Goal: Information Seeking & Learning: Learn about a topic

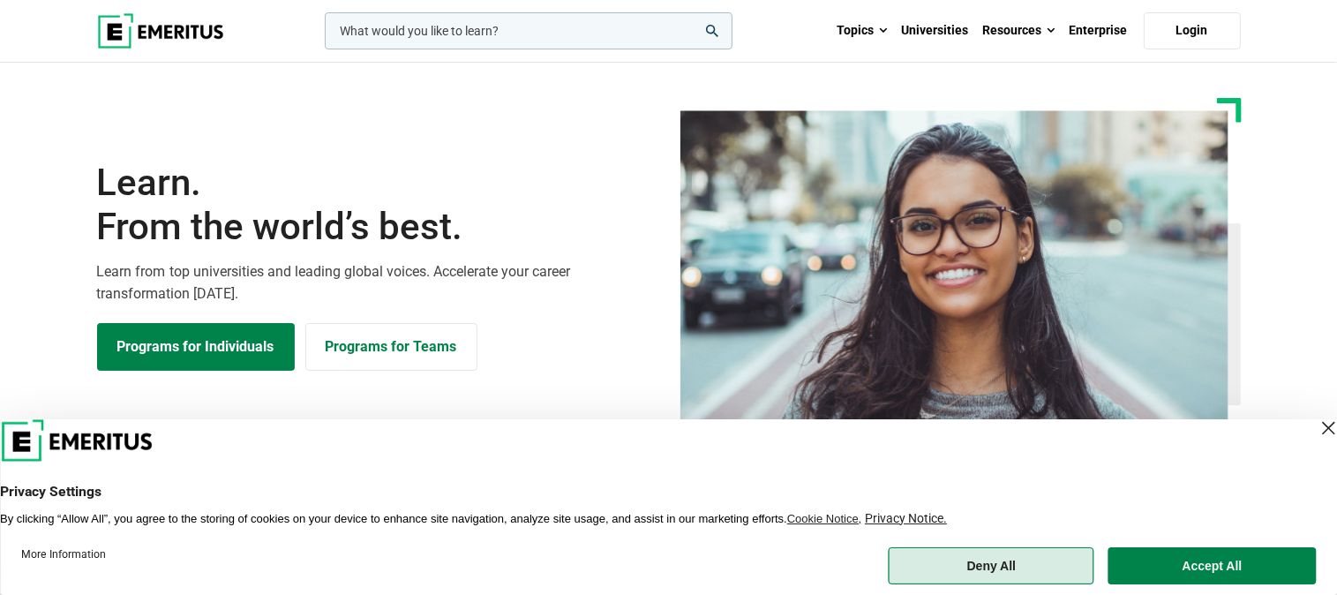
click at [994, 566] on button "Deny All" at bounding box center [992, 565] width 206 height 37
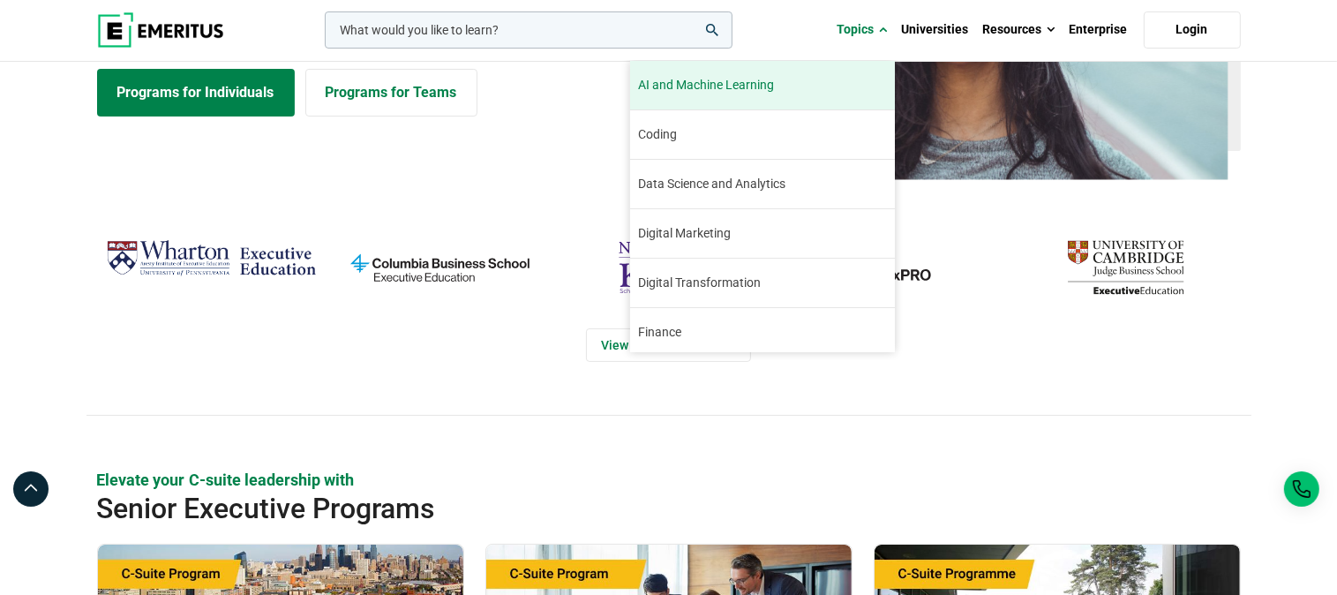
click at [699, 83] on span "AI and Machine Learning" at bounding box center [707, 85] width 136 height 19
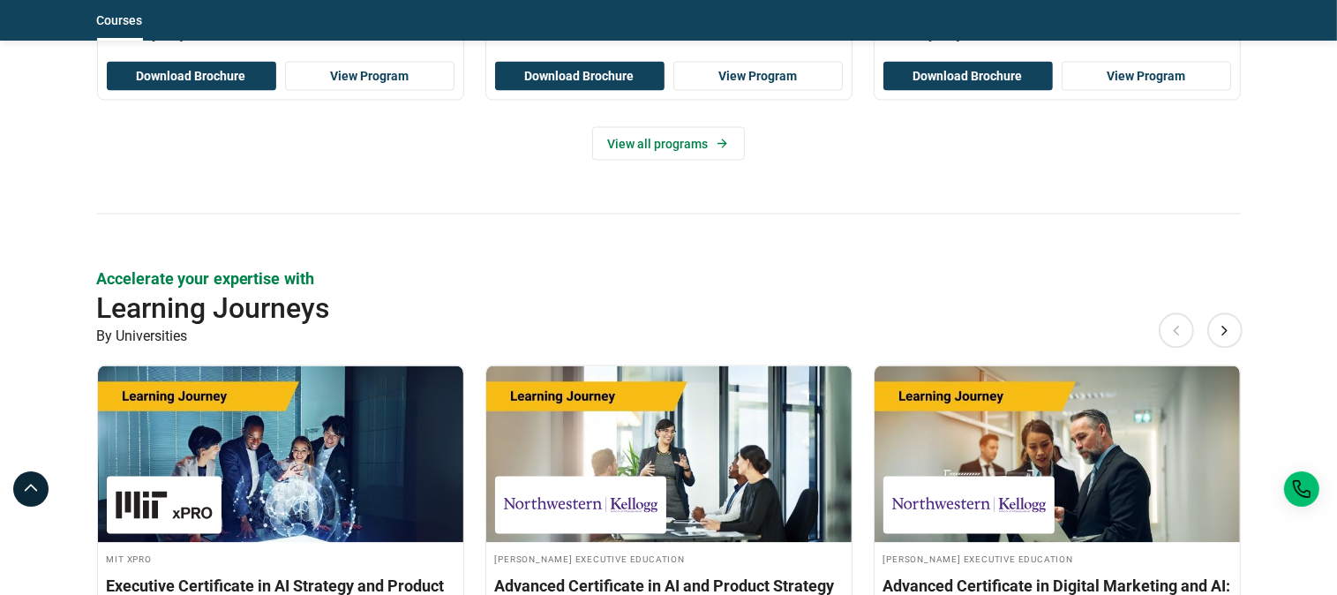
scroll to position [3259, 0]
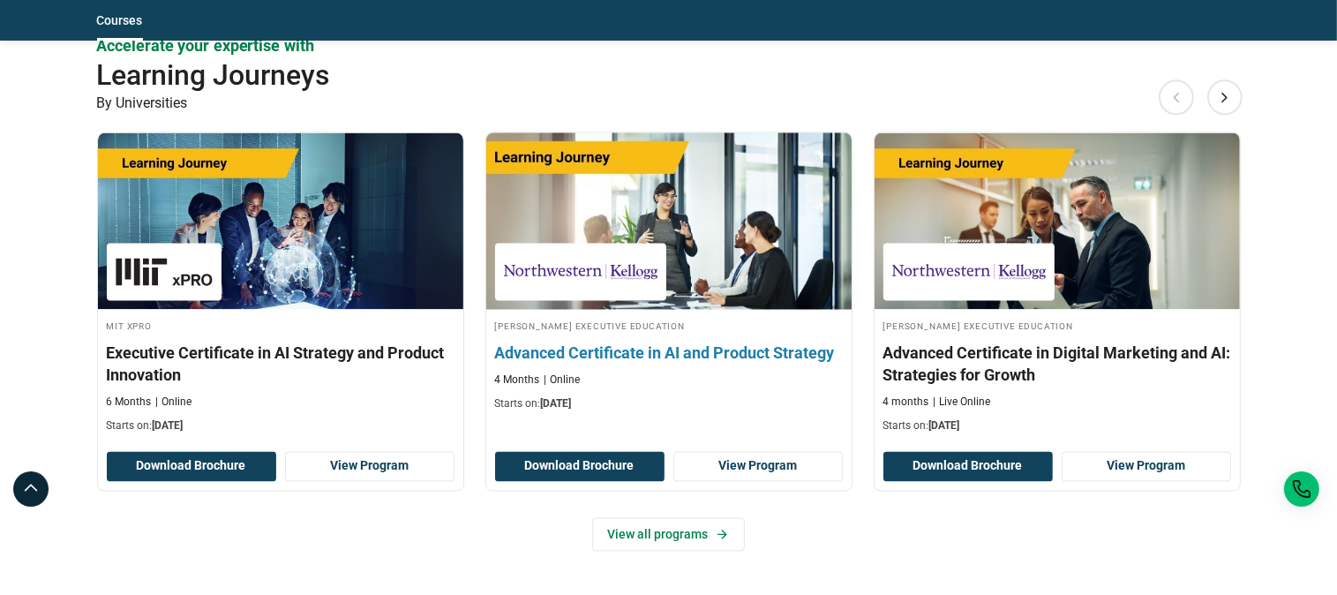
click at [627, 343] on h3 "Advanced Certificate in AI and Product Strategy" at bounding box center [669, 354] width 348 height 22
